Goal: Task Accomplishment & Management: Use online tool/utility

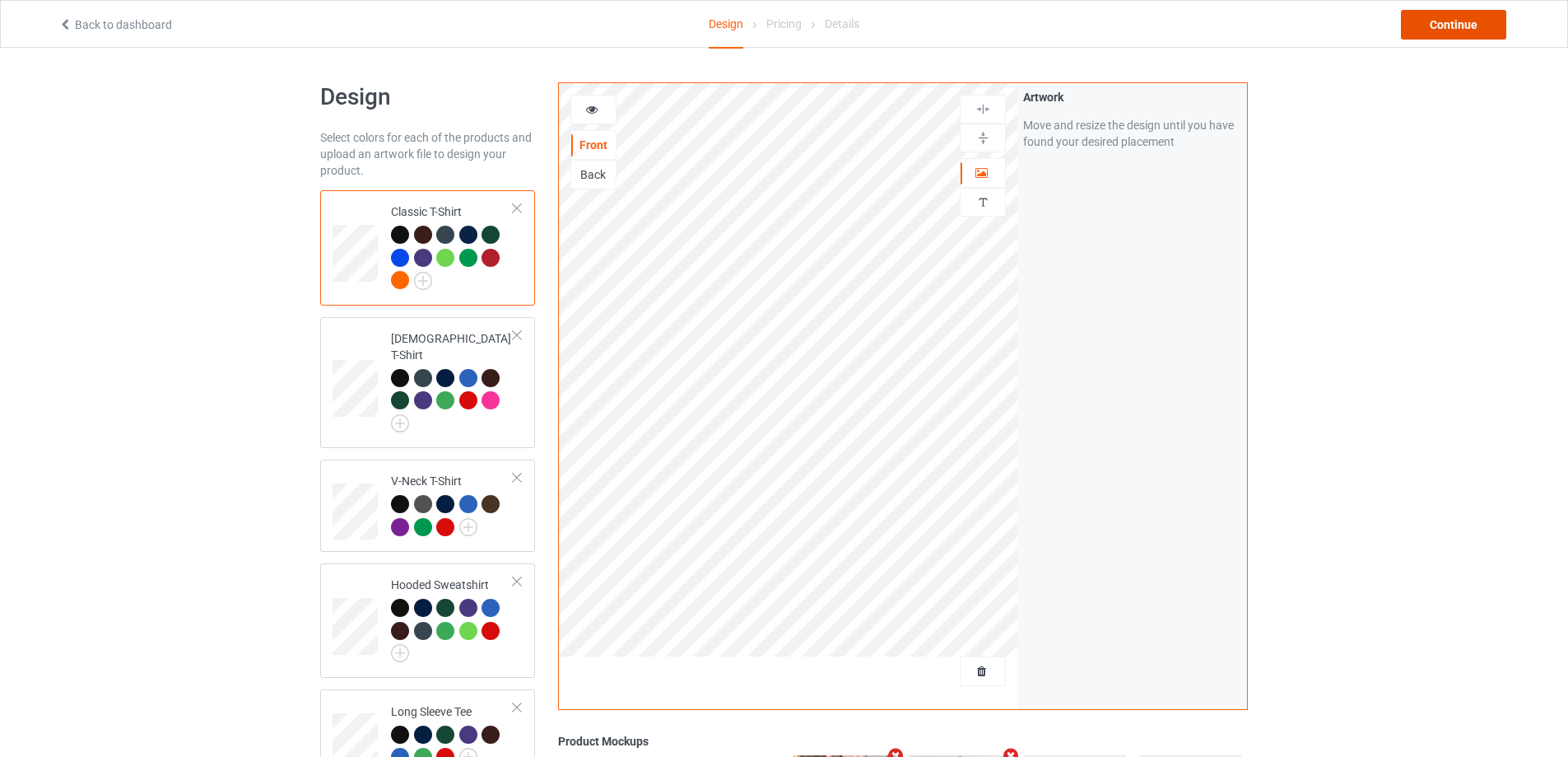
click at [1469, 26] on div "Continue" at bounding box center [1453, 25] width 105 height 30
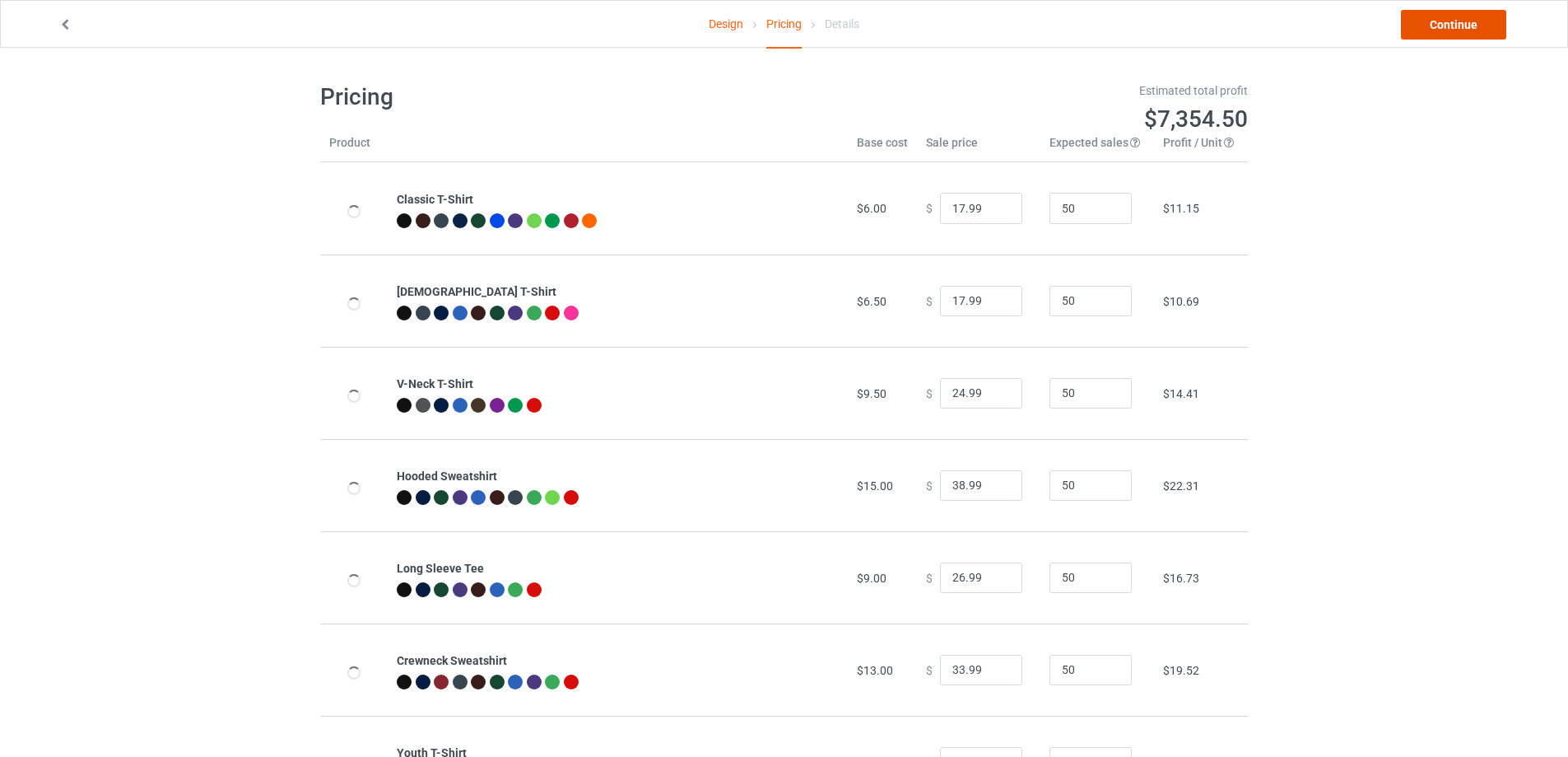
click at [1463, 20] on link "Continue" at bounding box center [1453, 25] width 105 height 30
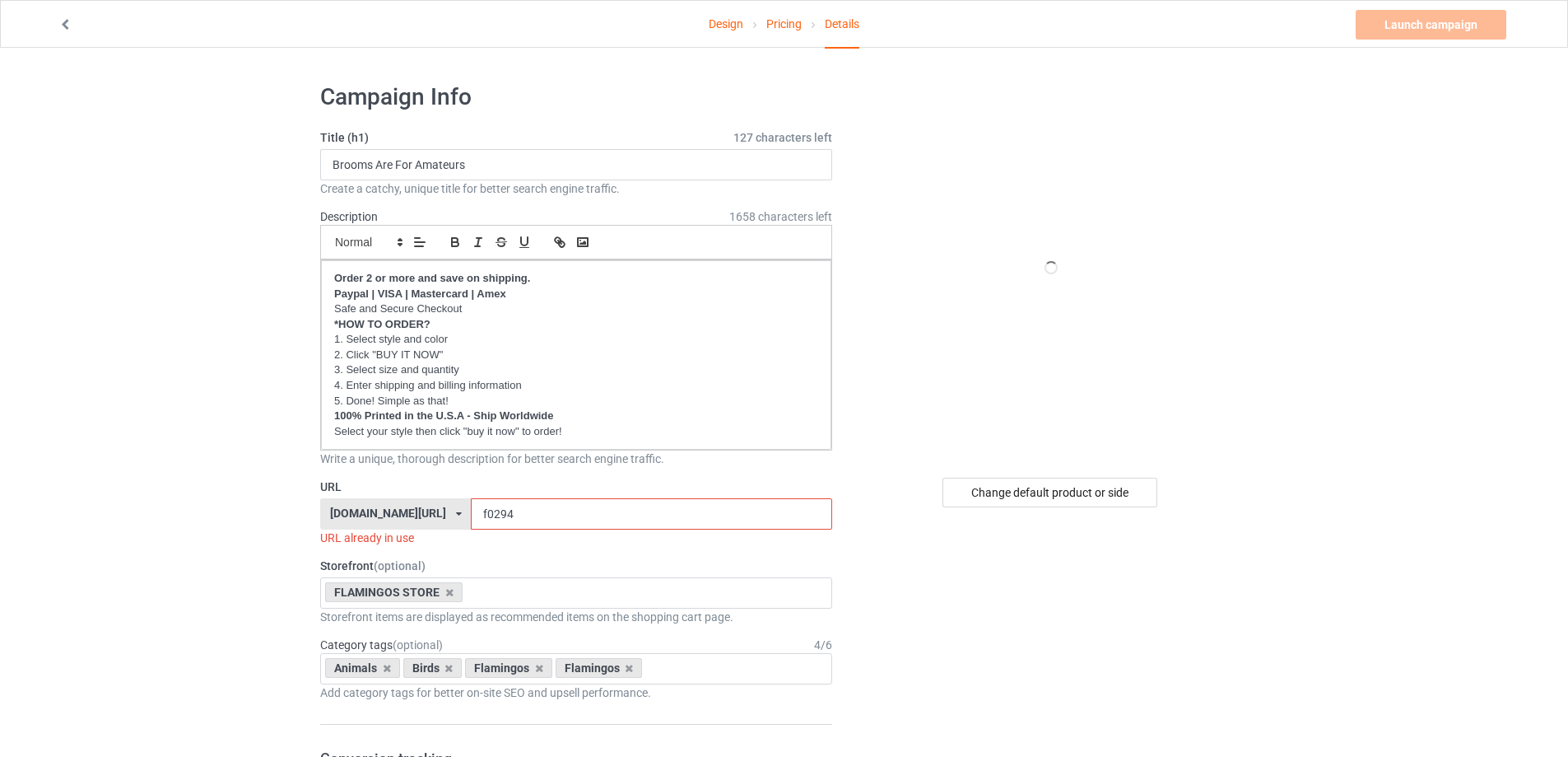
click at [498, 519] on input "f0294" at bounding box center [651, 513] width 361 height 32
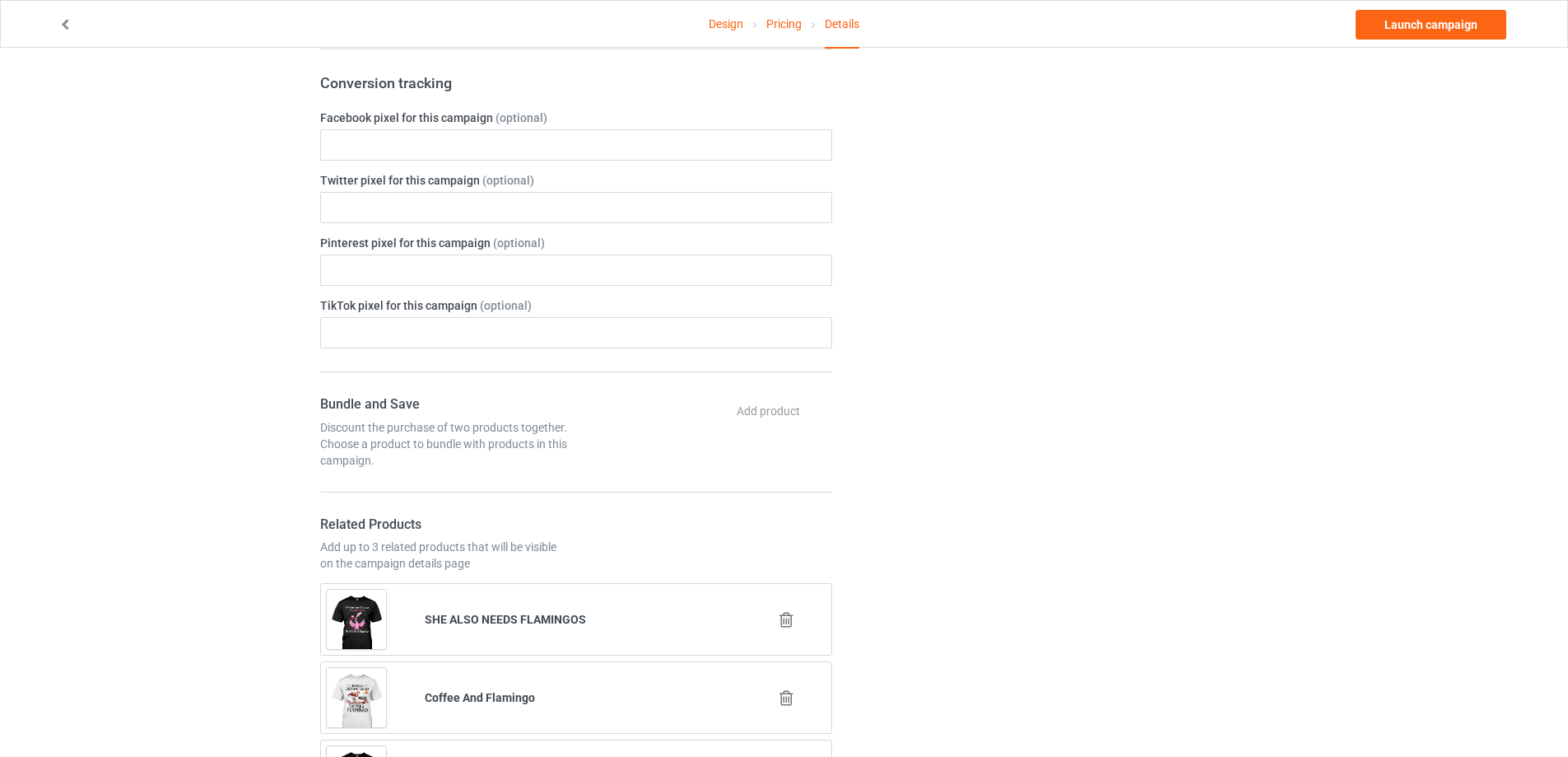
scroll to position [988, 0]
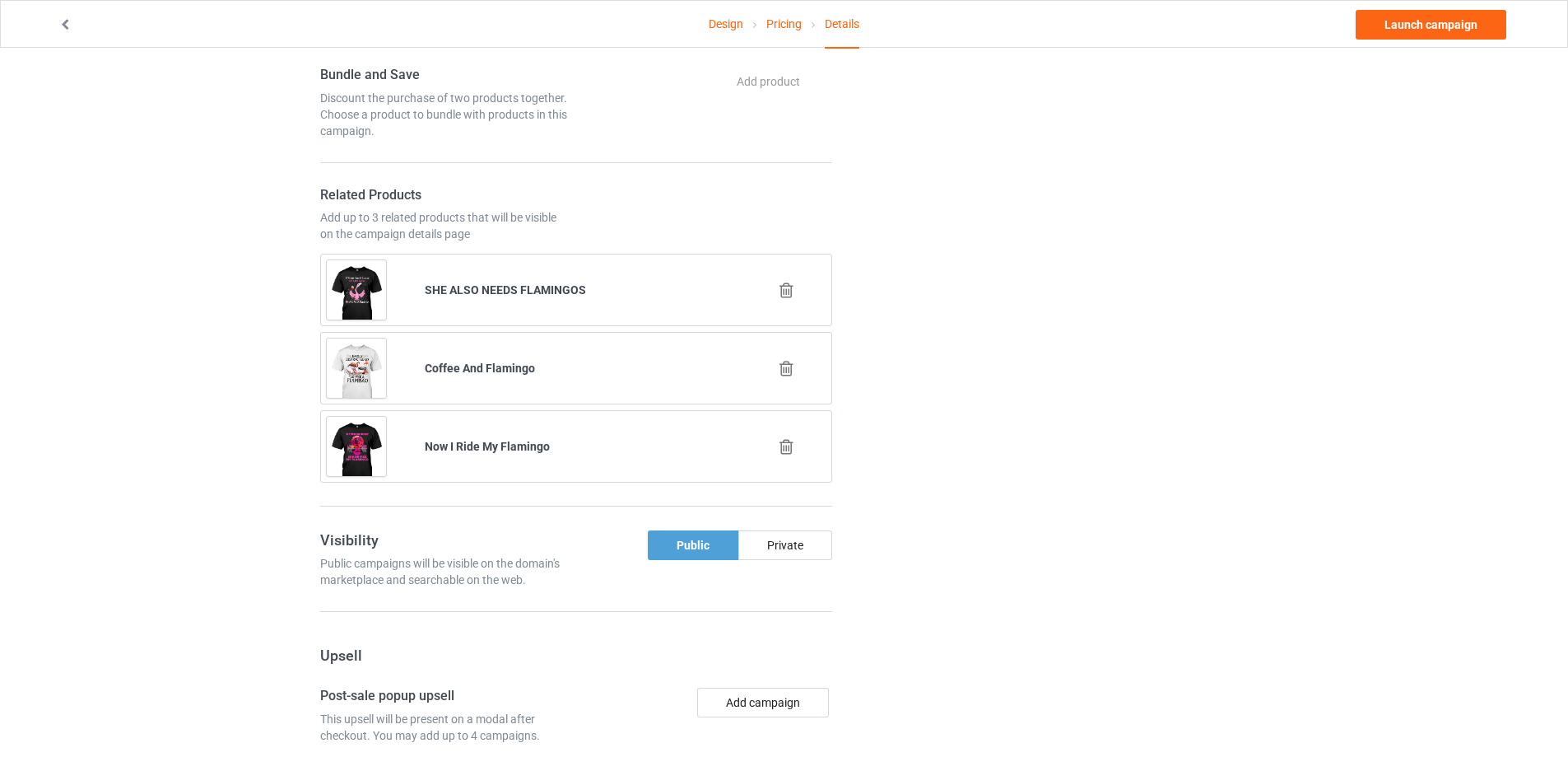
type input "f0296"
click at [787, 287] on icon at bounding box center [787, 290] width 21 height 17
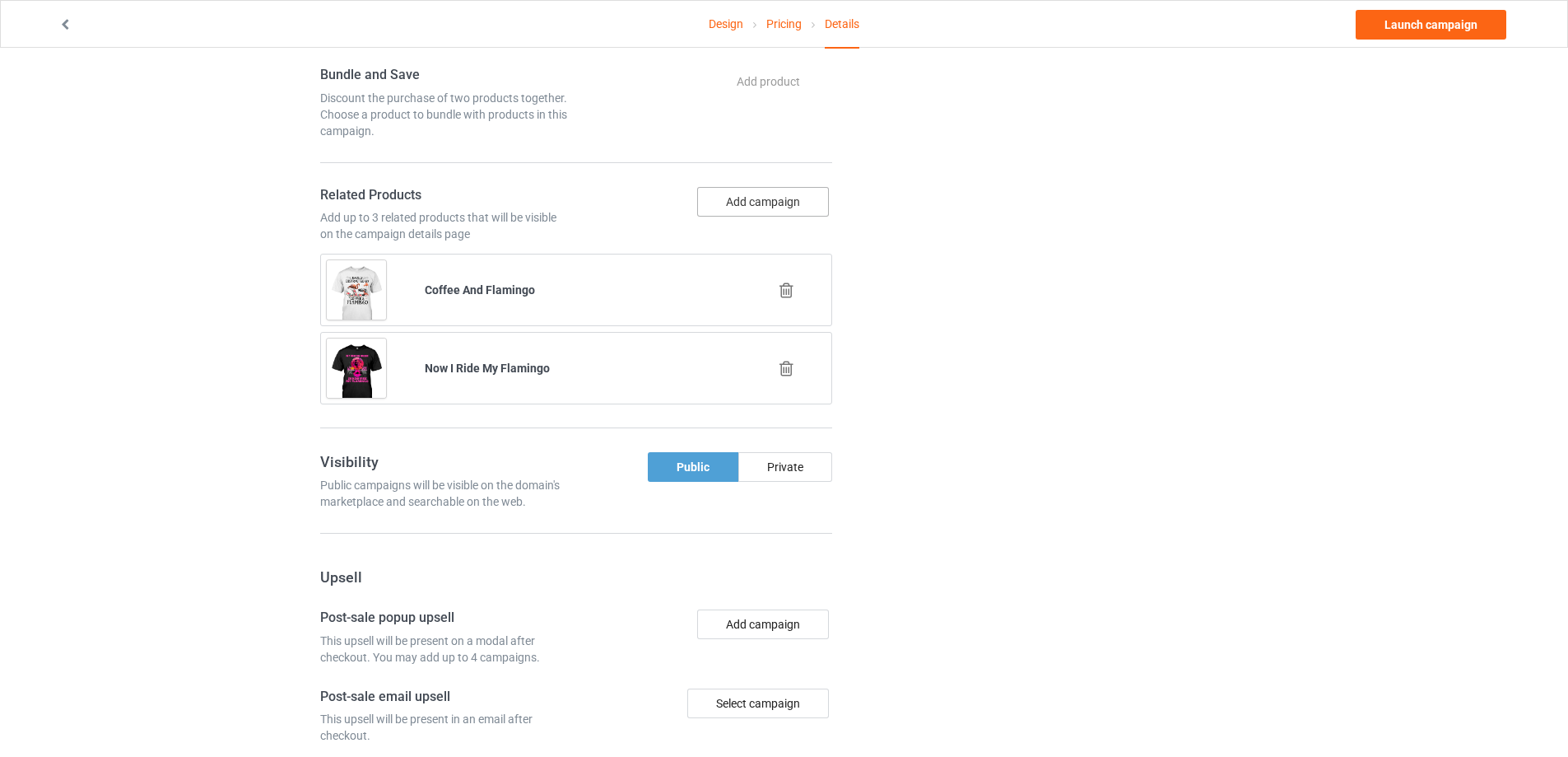
click at [747, 205] on button "Add campaign" at bounding box center [763, 201] width 132 height 30
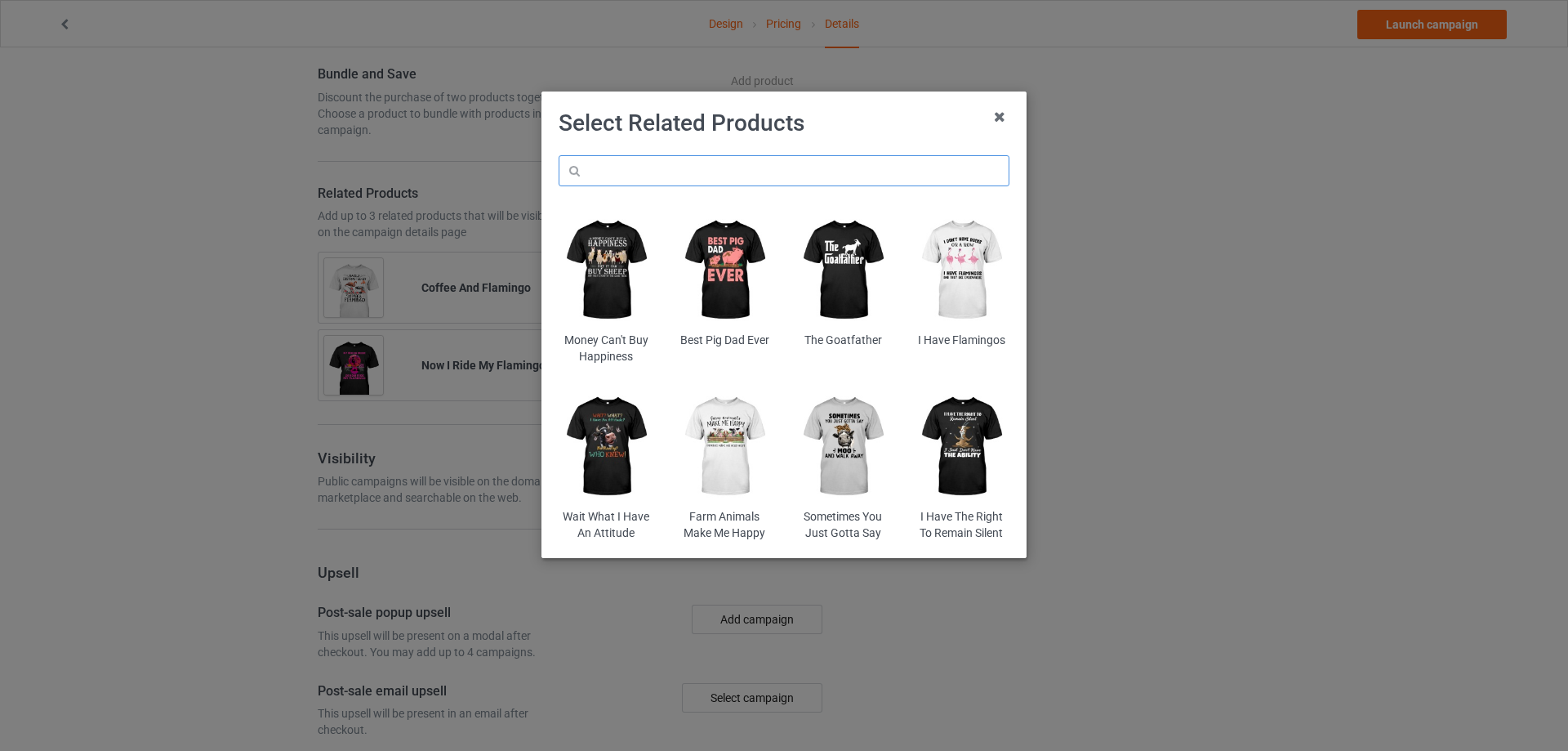
click at [618, 169] on input "text" at bounding box center [783, 171] width 451 height 31
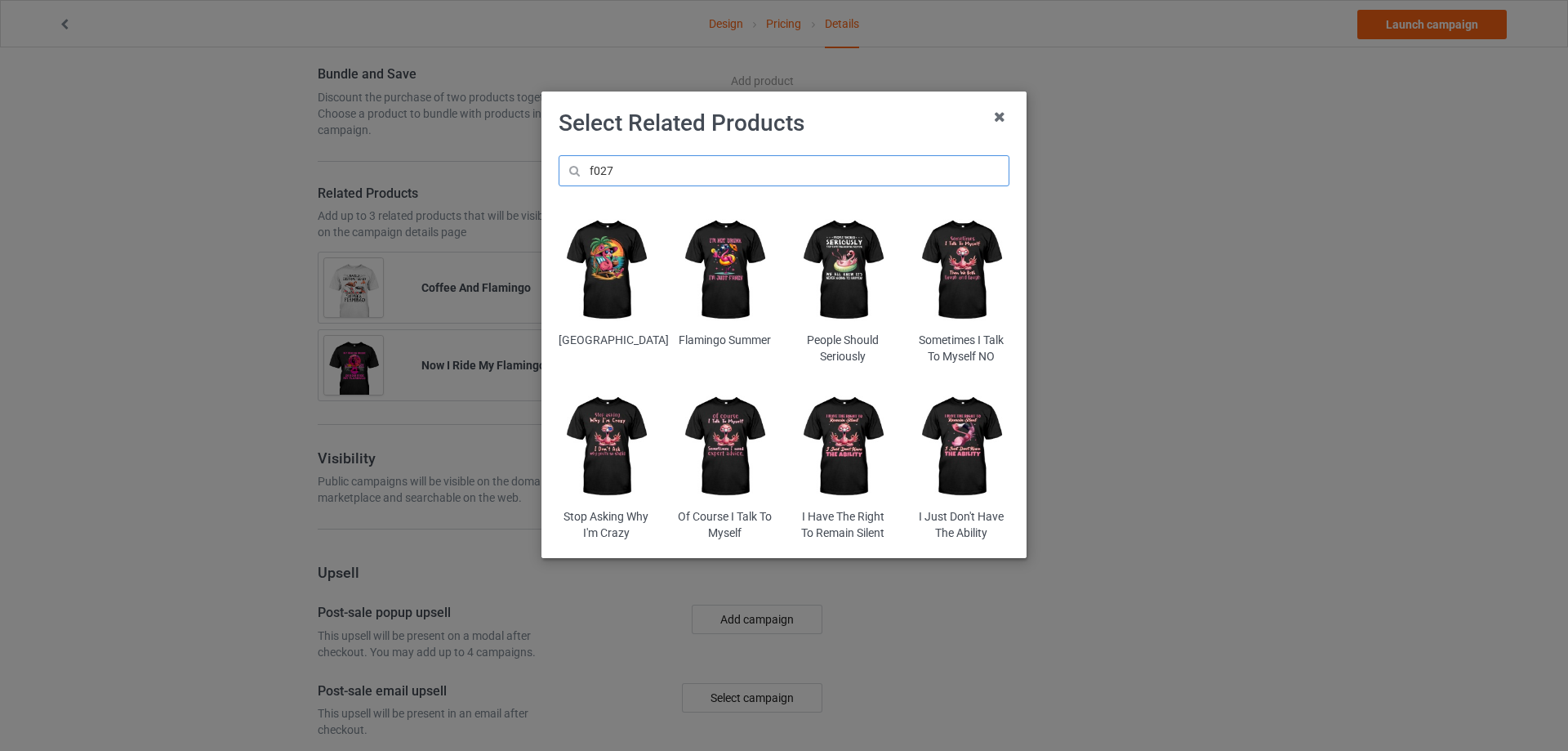
type input "f027"
click at [954, 430] on img at bounding box center [961, 446] width 96 height 120
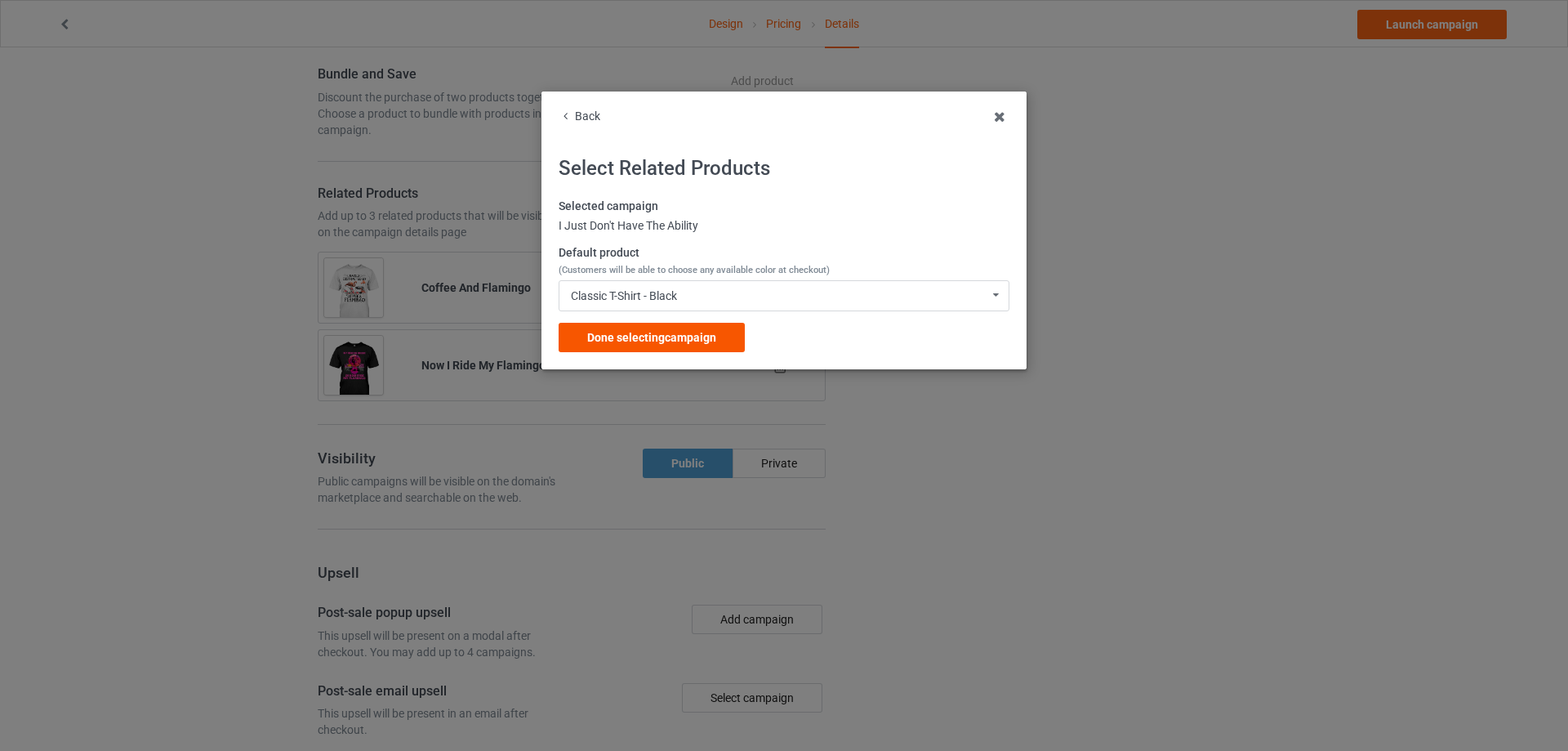
click at [627, 322] on div "Done selecting campaign" at bounding box center [651, 337] width 186 height 30
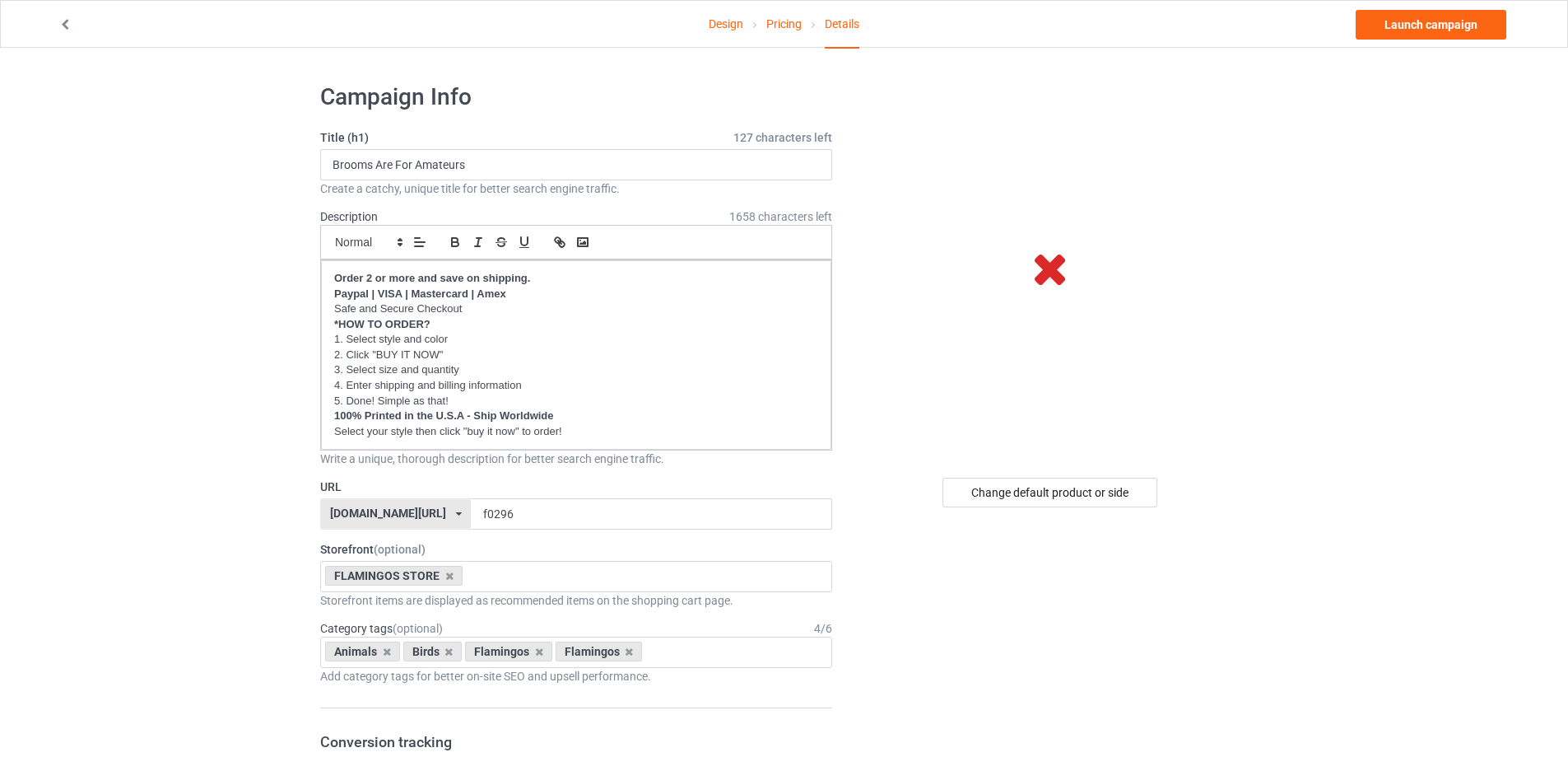
click at [786, 23] on link "Pricing" at bounding box center [783, 24] width 35 height 46
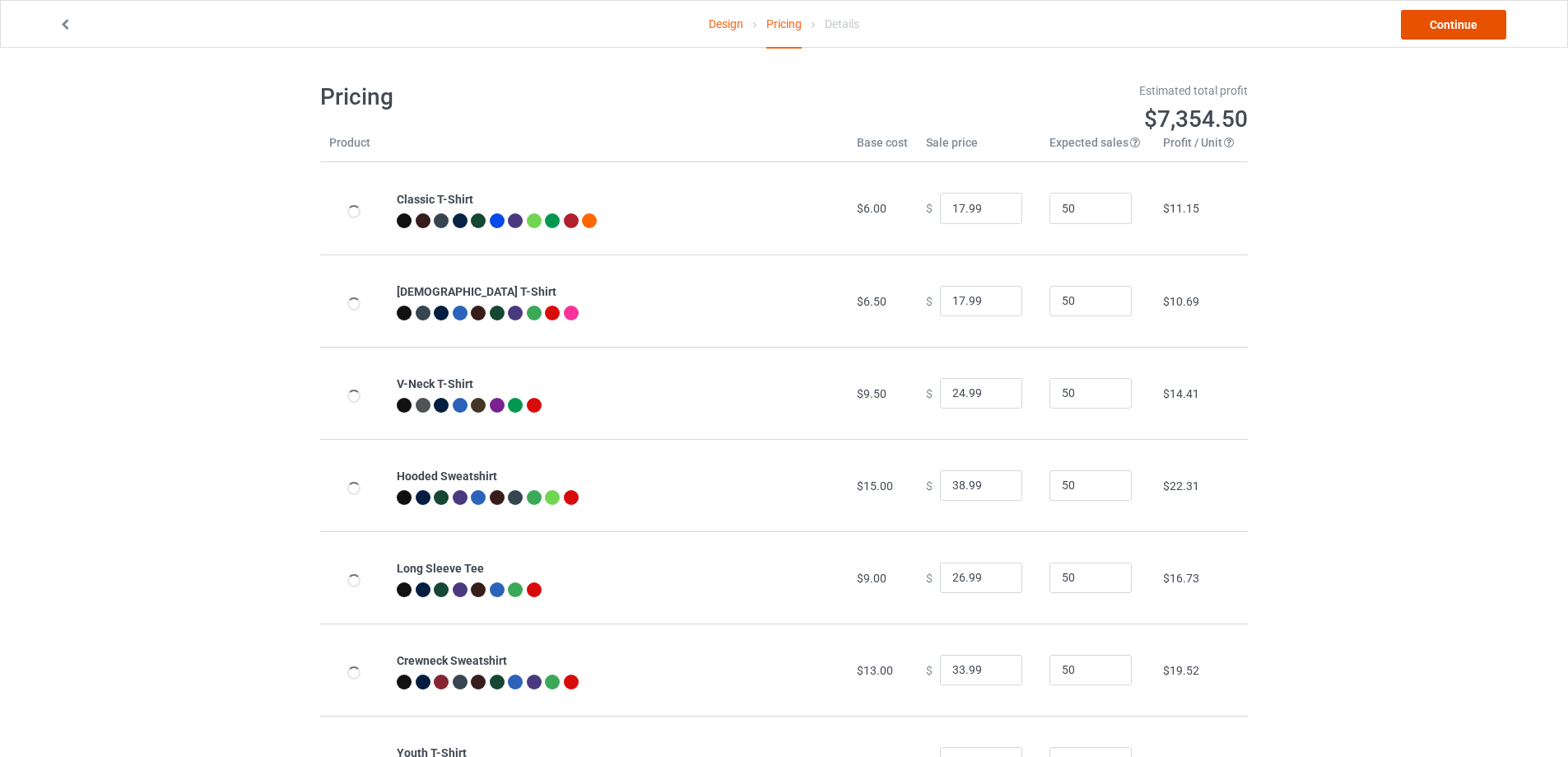
click at [1431, 23] on link "Continue" at bounding box center [1453, 25] width 105 height 30
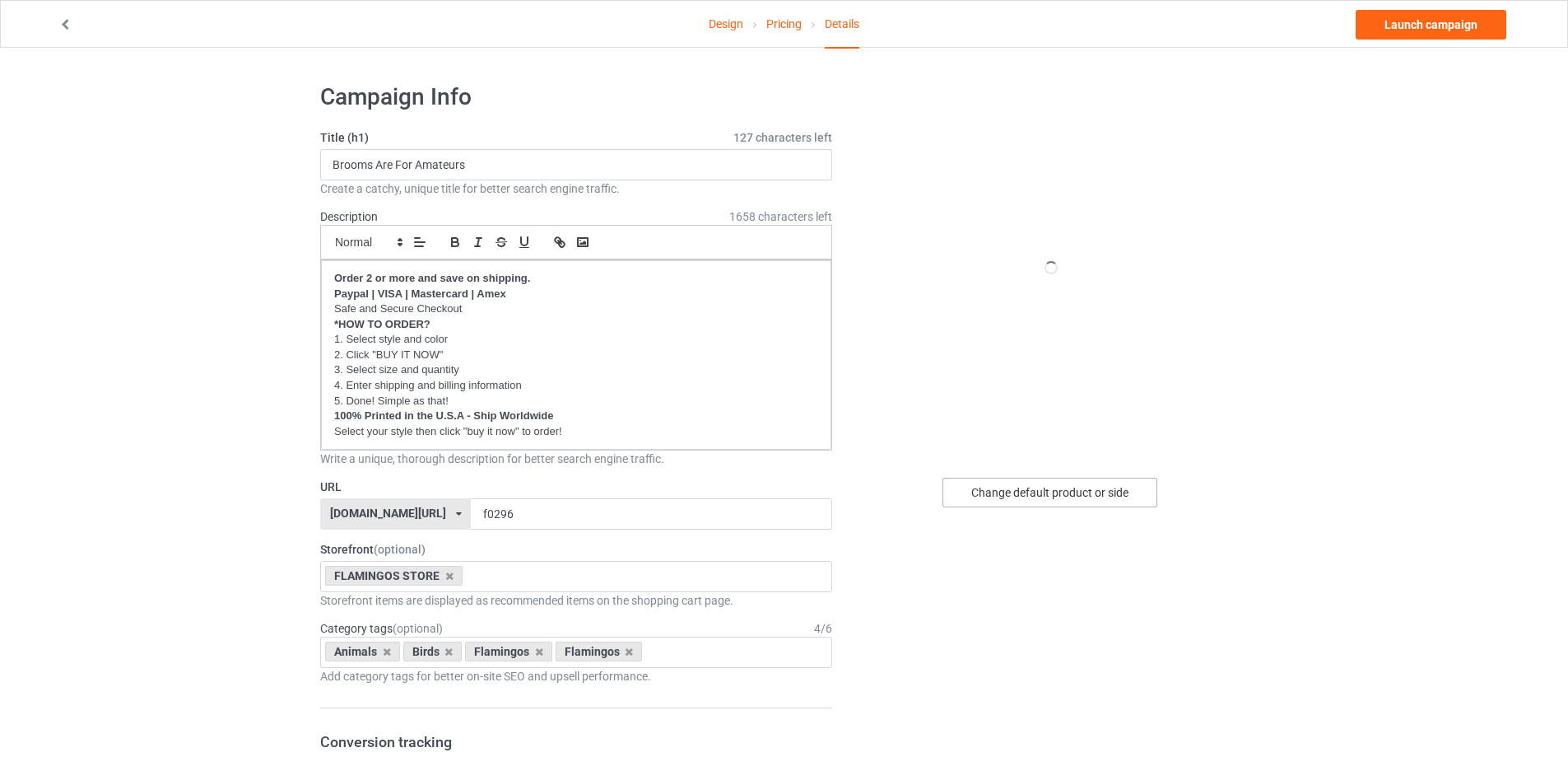
click at [1052, 494] on div "Change default product or side" at bounding box center [1049, 492] width 215 height 30
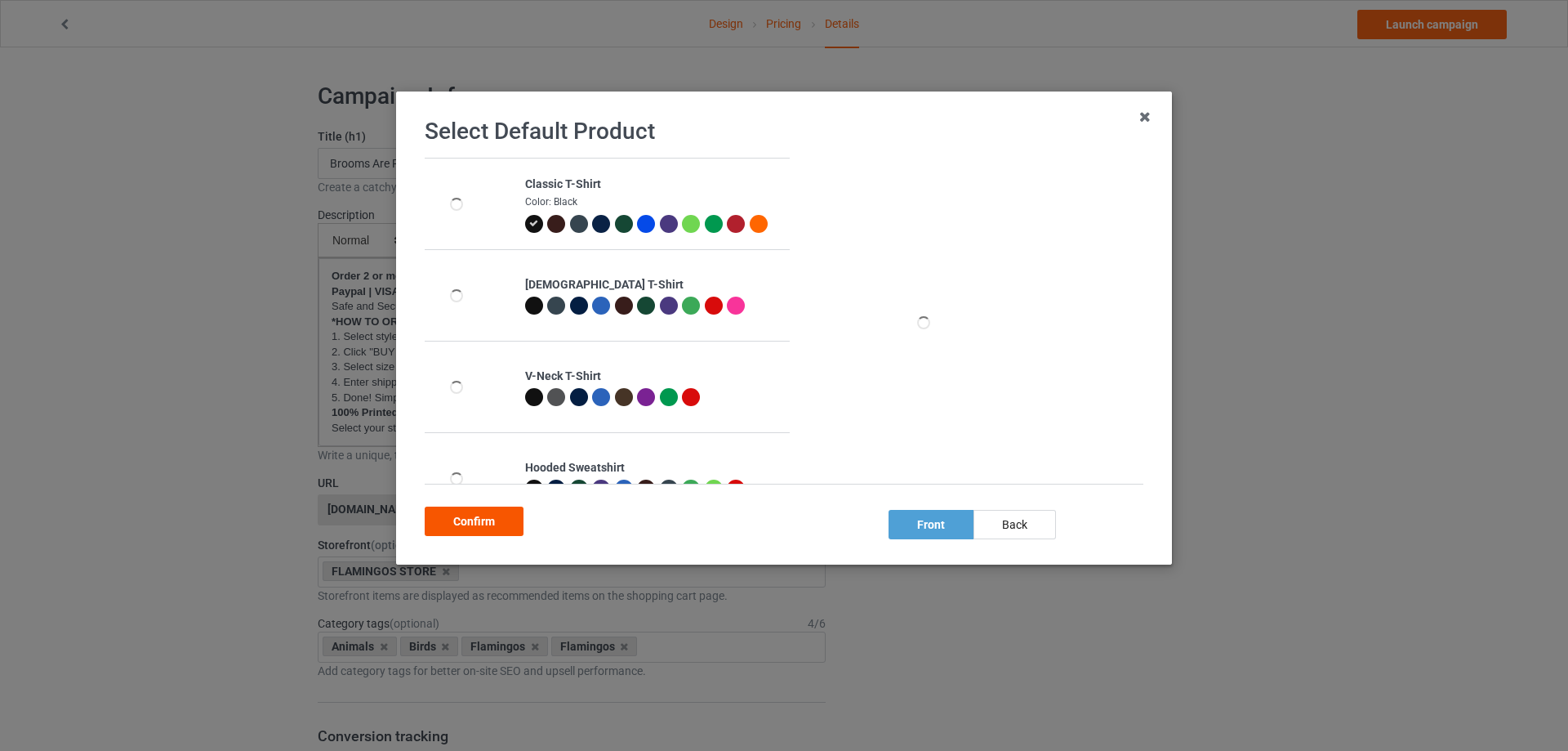
click at [489, 517] on div "Confirm" at bounding box center [473, 521] width 98 height 30
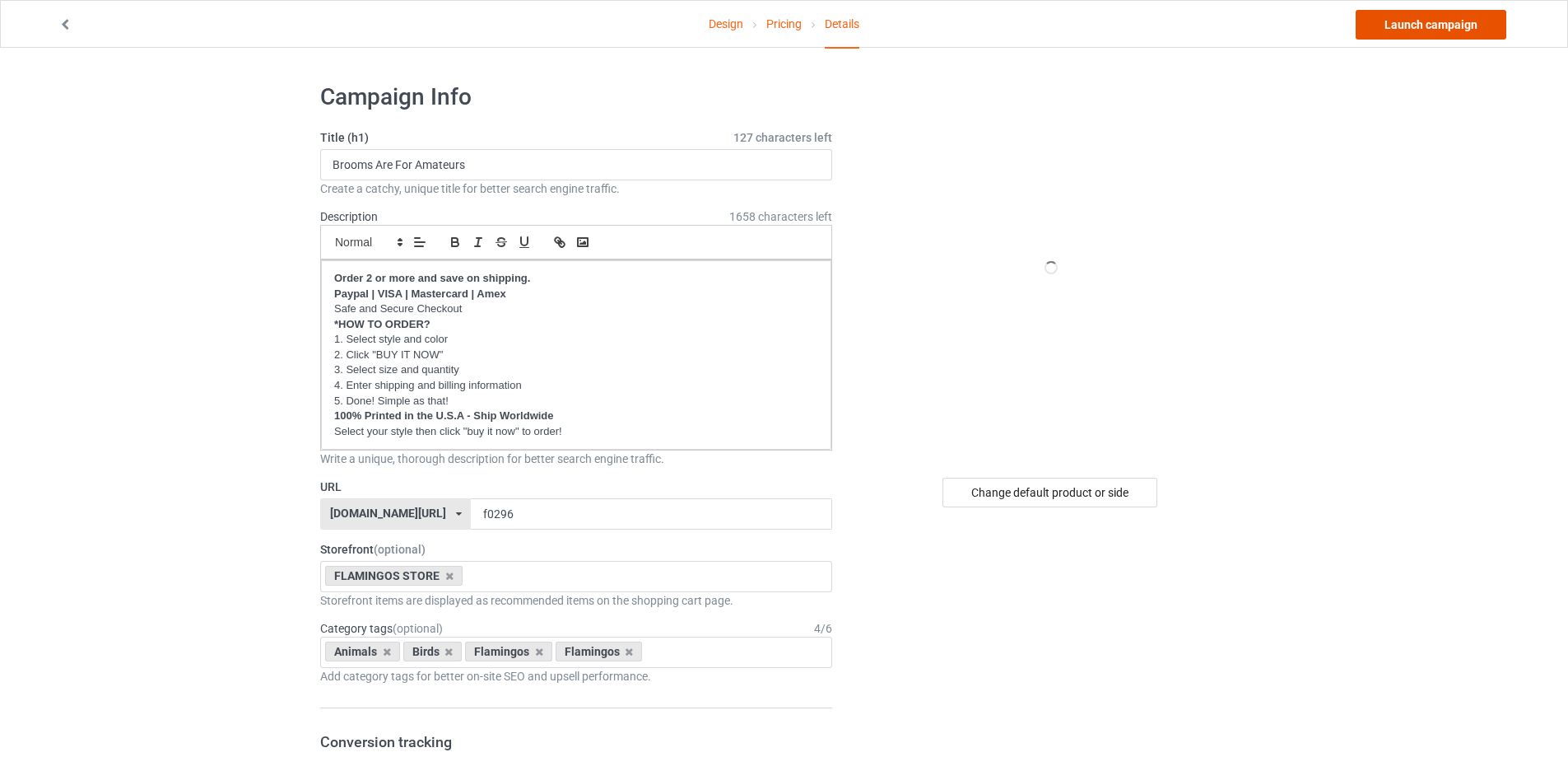
click at [1435, 14] on link "Launch campaign" at bounding box center [1430, 25] width 150 height 30
